Goal: Task Accomplishment & Management: Use online tool/utility

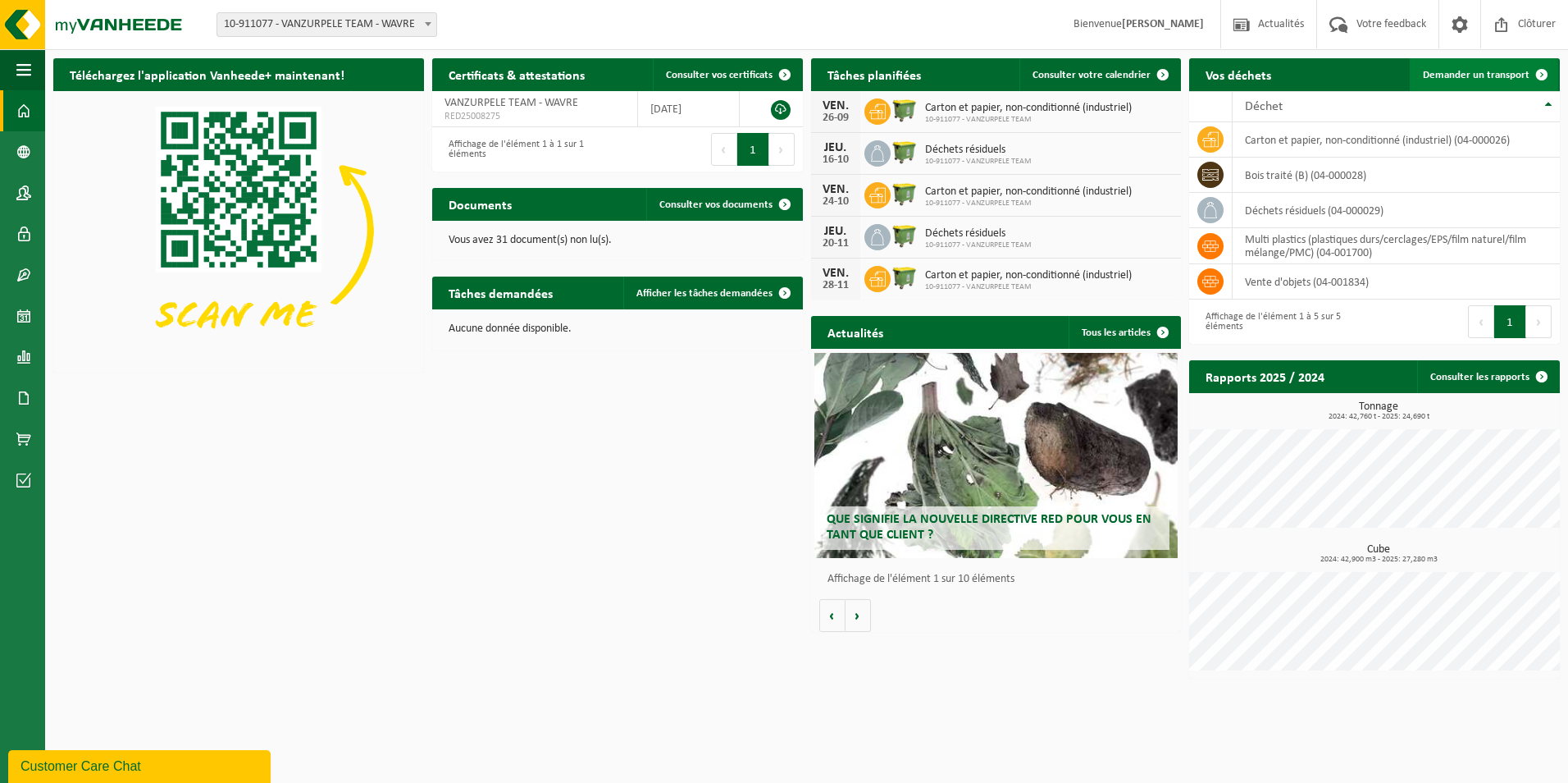
click at [1547, 73] on span at bounding box center [1542, 74] width 33 height 33
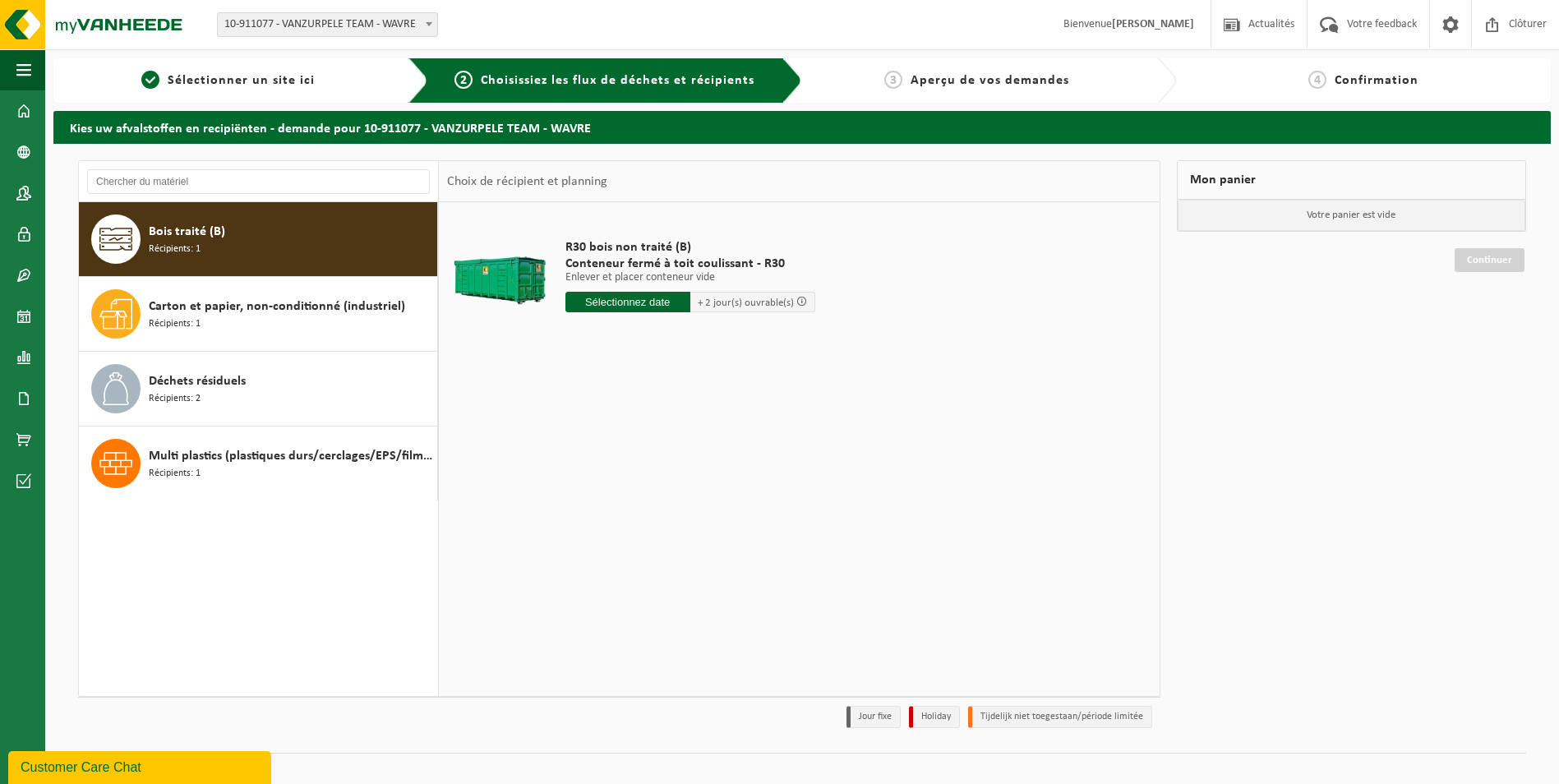
click at [284, 241] on div "Bois traité (B) Récipients: 1" at bounding box center [291, 239] width 284 height 49
click at [659, 306] on input "text" at bounding box center [628, 302] width 125 height 20
click at [608, 472] on div "23" at bounding box center [609, 474] width 29 height 26
type input "à partir de 2025-09-23"
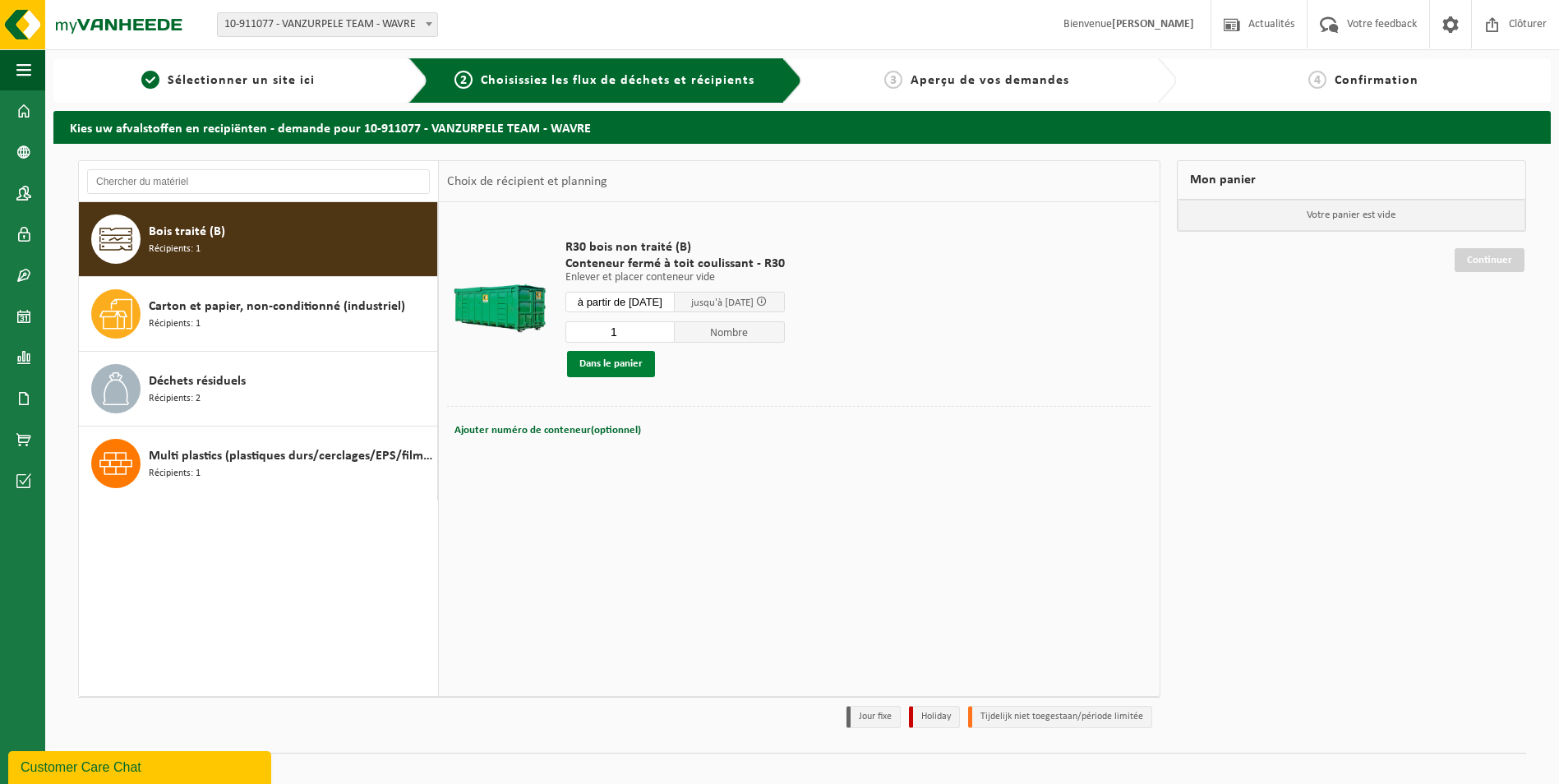
click at [621, 362] on button "Dans le panier" at bounding box center [610, 363] width 88 height 26
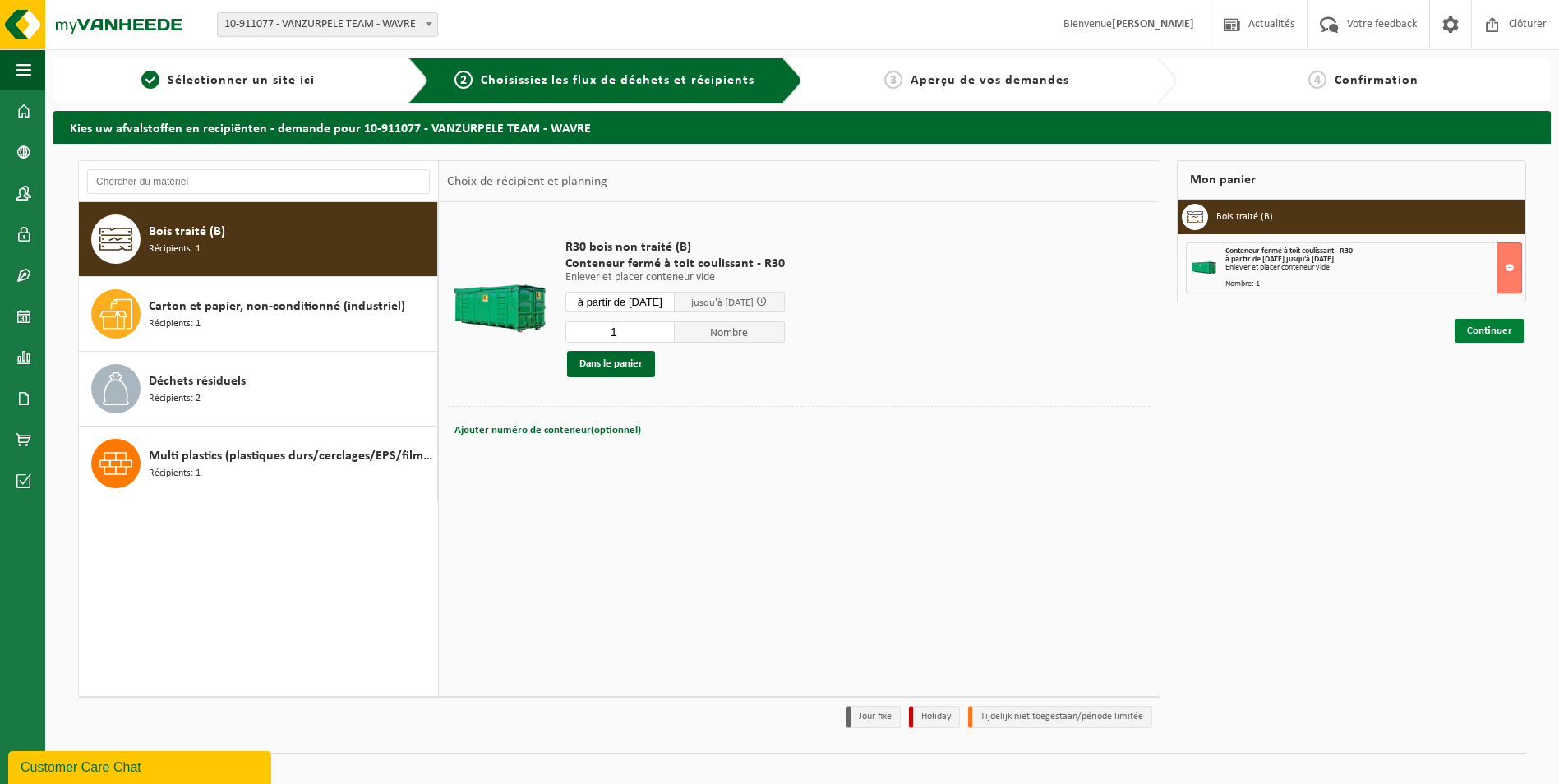
click at [1483, 332] on link "Continuer" at bounding box center [1489, 331] width 70 height 24
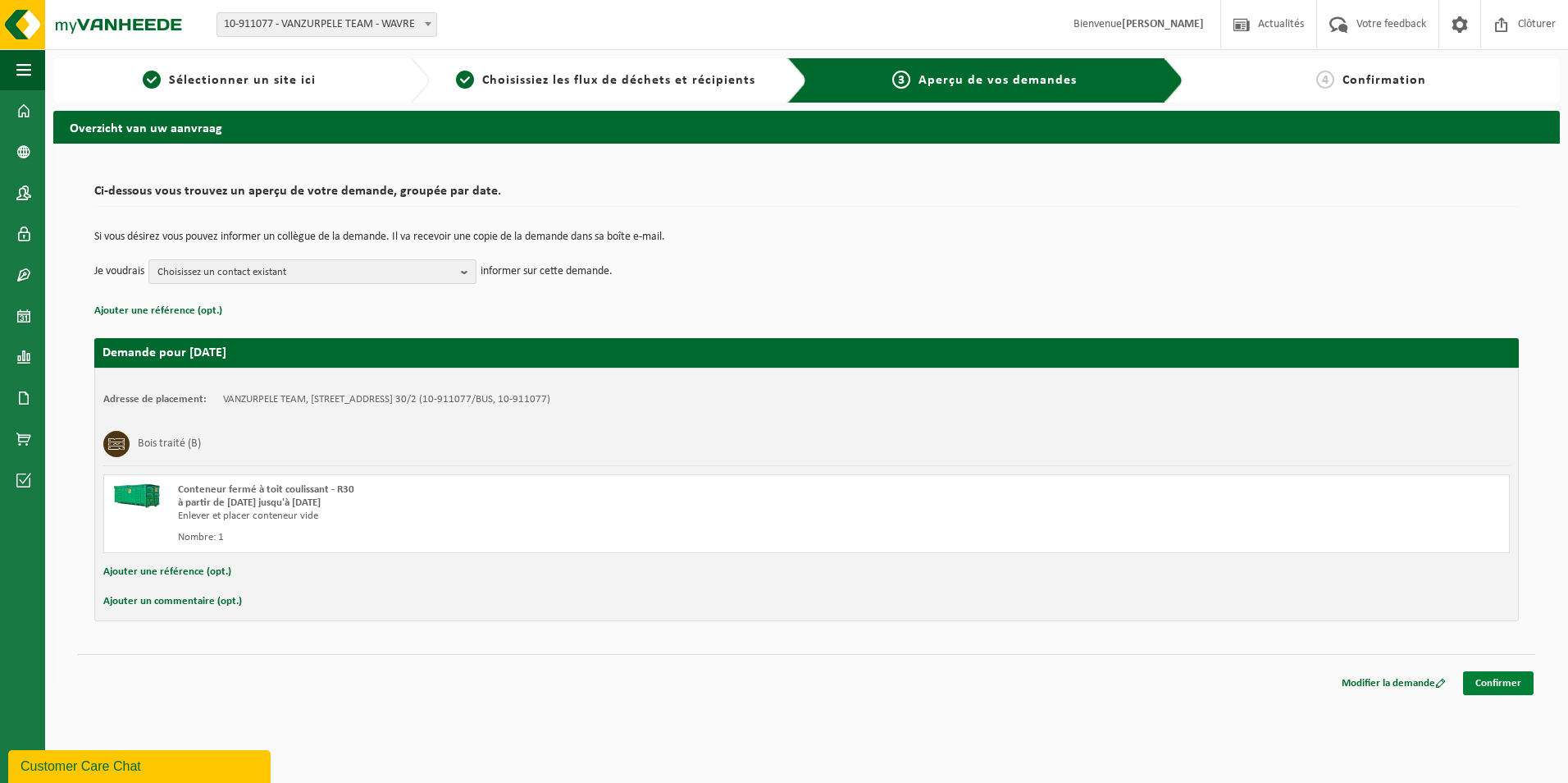
click at [1501, 680] on link "Confirmer" at bounding box center [1498, 683] width 70 height 24
